Goal: Transaction & Acquisition: Purchase product/service

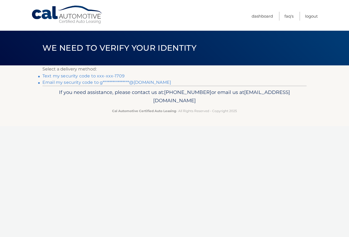
click at [107, 75] on link "Text my security code to xxx-xxx-1709" at bounding box center [83, 75] width 82 height 5
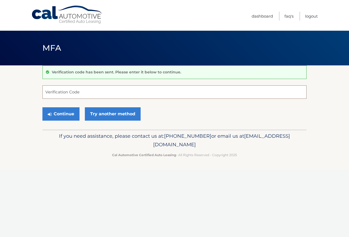
click at [92, 88] on input "Verification Code" at bounding box center [174, 91] width 264 height 13
type input "166111"
click at [60, 116] on button "Continue" at bounding box center [60, 113] width 37 height 13
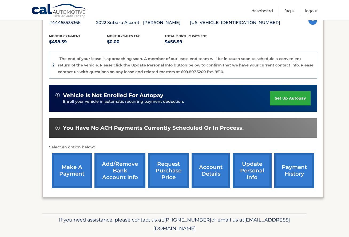
scroll to position [103, 0]
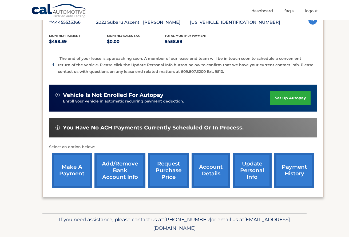
click at [65, 166] on link "make a payment" at bounding box center [72, 170] width 40 height 35
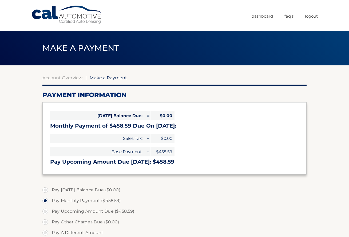
select select "ZTBkYjcxMWEtNjUyMC00NmNkLTljYjEtZTAzOTNiN2I3M2Ri"
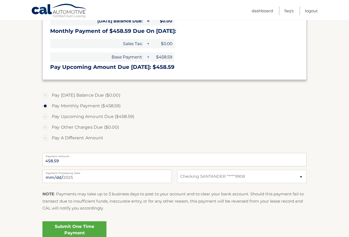
scroll to position [96, 0]
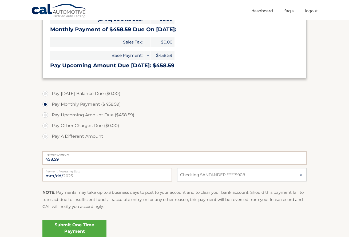
click at [44, 135] on label "Pay A Different Amount" at bounding box center [174, 136] width 264 height 11
click at [45, 135] on input "Pay A Different Amount" at bounding box center [47, 135] width 5 height 9
radio input "true"
click at [88, 158] on input "Payment Amount" at bounding box center [174, 157] width 264 height 13
type input "153.00"
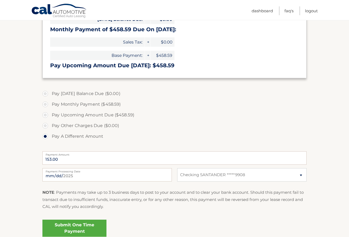
click at [133, 141] on label "Pay A Different Amount" at bounding box center [174, 136] width 264 height 11
click at [50, 140] on input "Pay A Different Amount" at bounding box center [47, 135] width 5 height 9
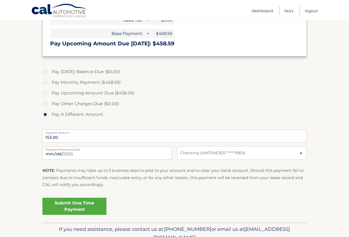
scroll to position [127, 0]
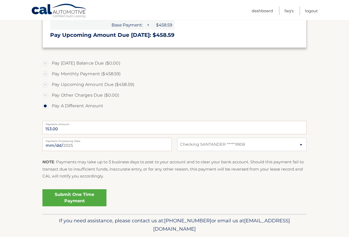
click at [83, 198] on link "Submit One Time Payment" at bounding box center [74, 197] width 64 height 17
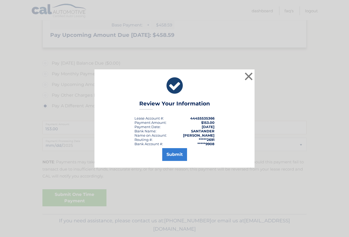
click at [172, 154] on button "Submit" at bounding box center [174, 154] width 25 height 13
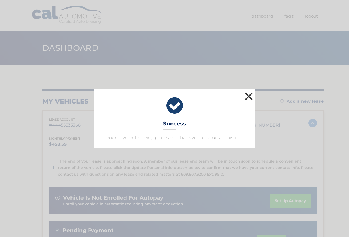
click at [248, 96] on button "×" at bounding box center [249, 96] width 11 height 11
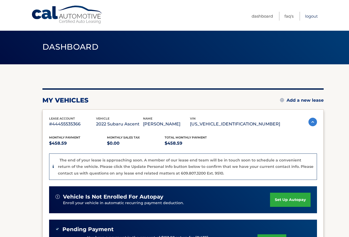
scroll to position [1, 0]
click at [310, 16] on link "Logout" at bounding box center [311, 16] width 13 height 9
